Goal: Task Accomplishment & Management: Manage account settings

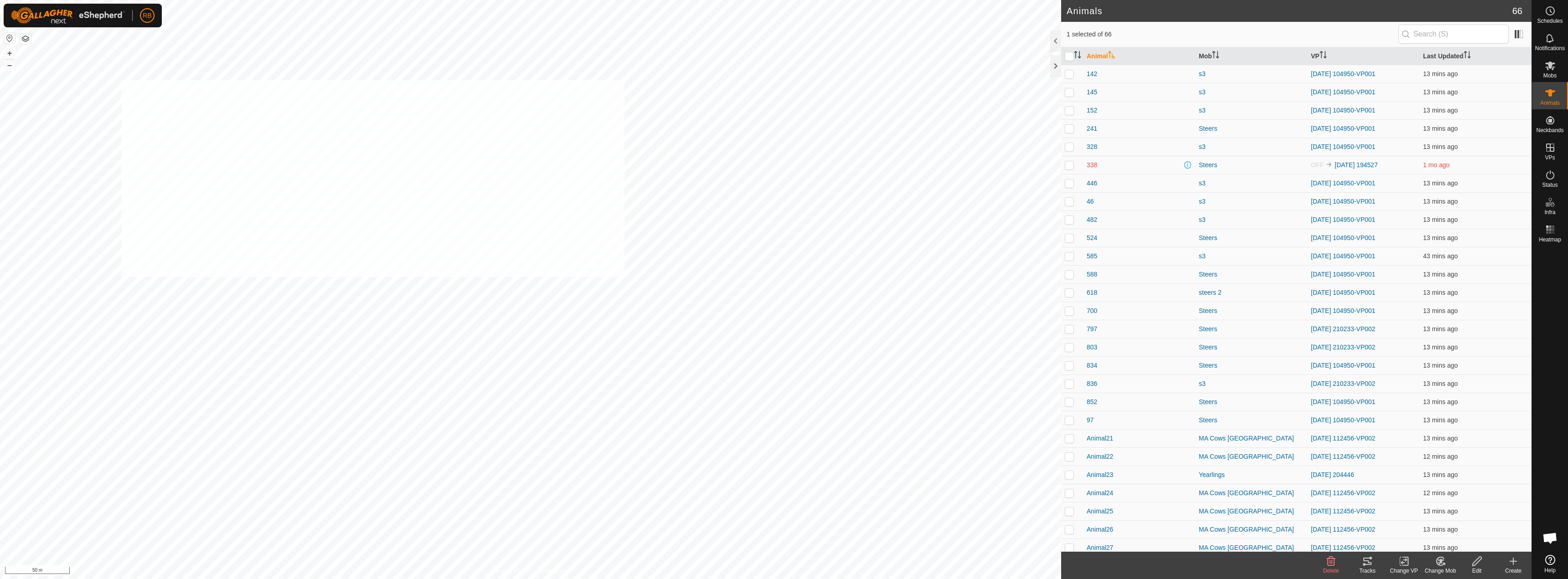
checkbox input "true"
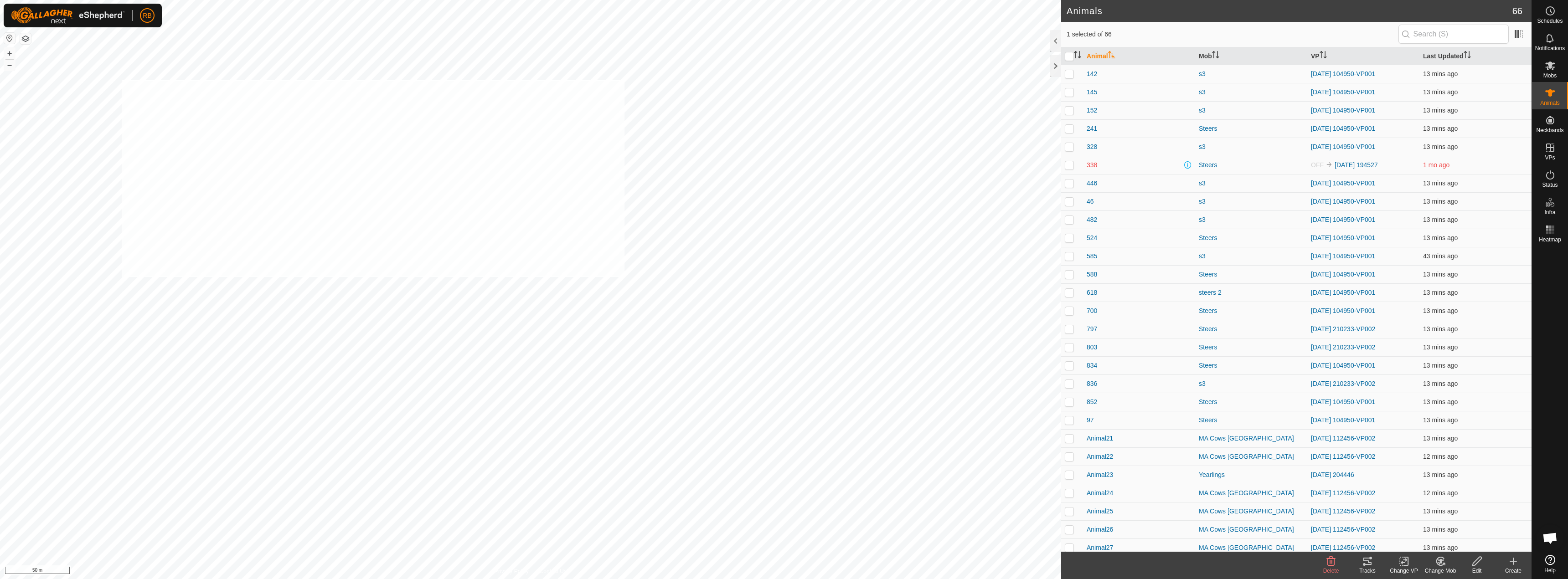
checkbox input "true"
click at [1362, 566] on tracks-svg-icon at bounding box center [1368, 561] width 37 height 11
